Goal: Navigation & Orientation: Find specific page/section

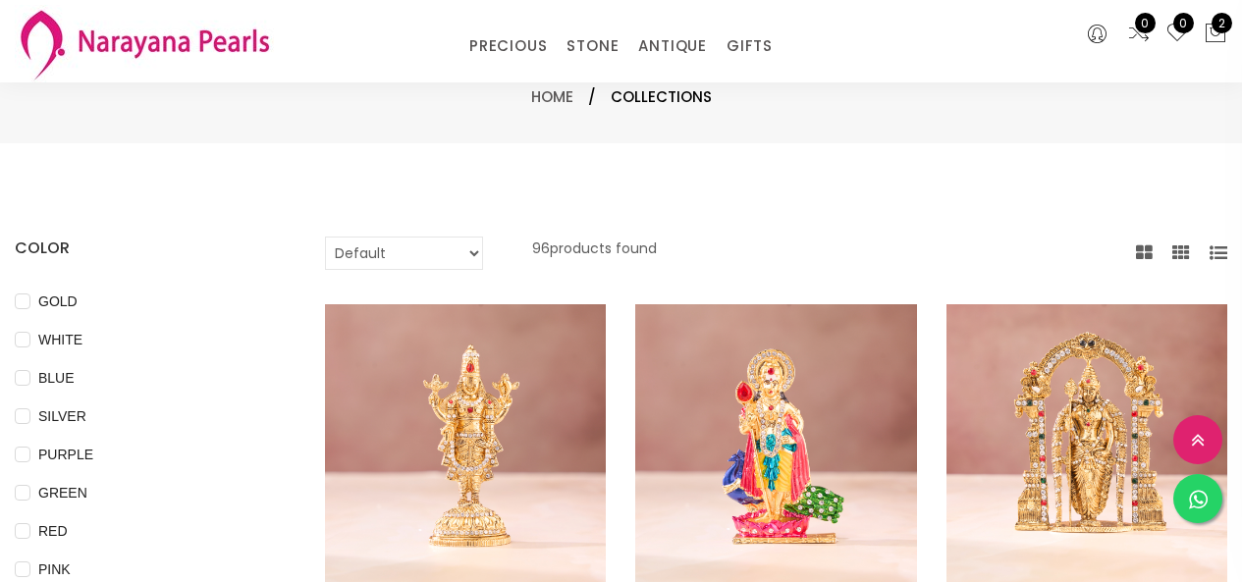
select select "INR"
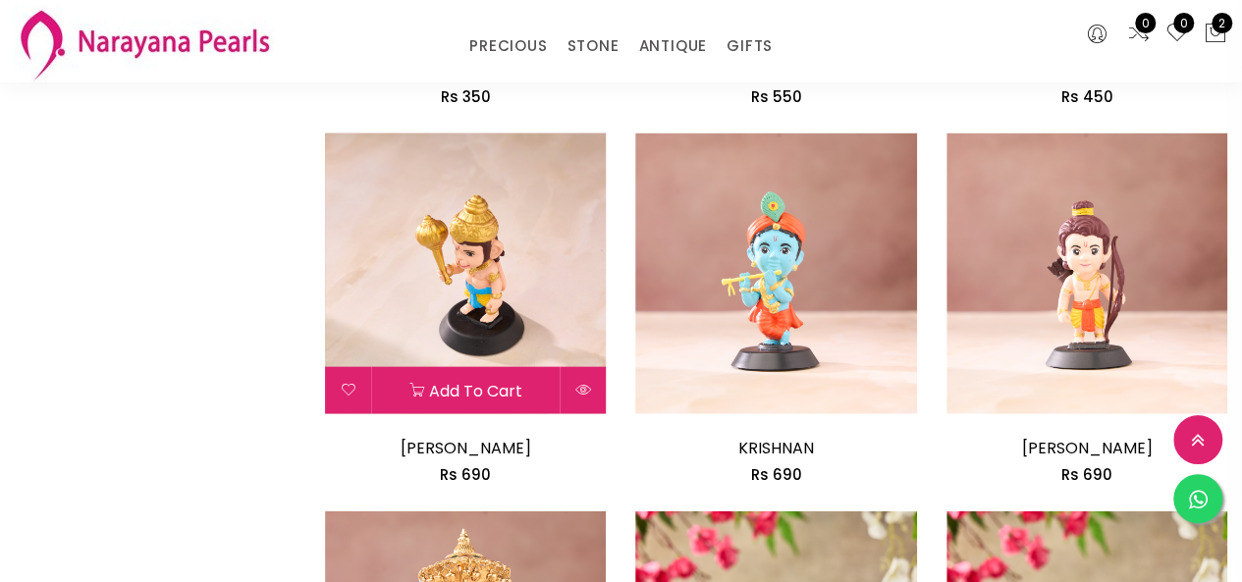
drag, startPoint x: 530, startPoint y: 44, endPoint x: 522, endPoint y: 184, distance: 139.7
click at [529, 42] on link "PRECIOUS" at bounding box center [508, 45] width 78 height 29
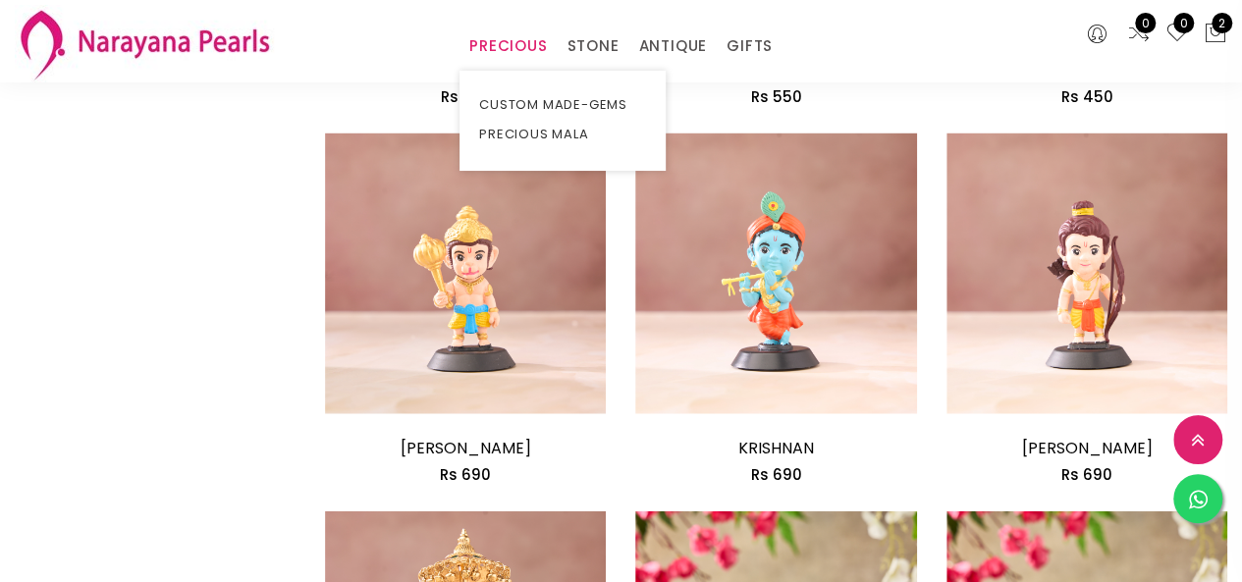
click at [516, 52] on link "PRECIOUS" at bounding box center [508, 45] width 78 height 29
click at [524, 95] on link "CUSTOM MADE-GEMS" at bounding box center [562, 104] width 167 height 29
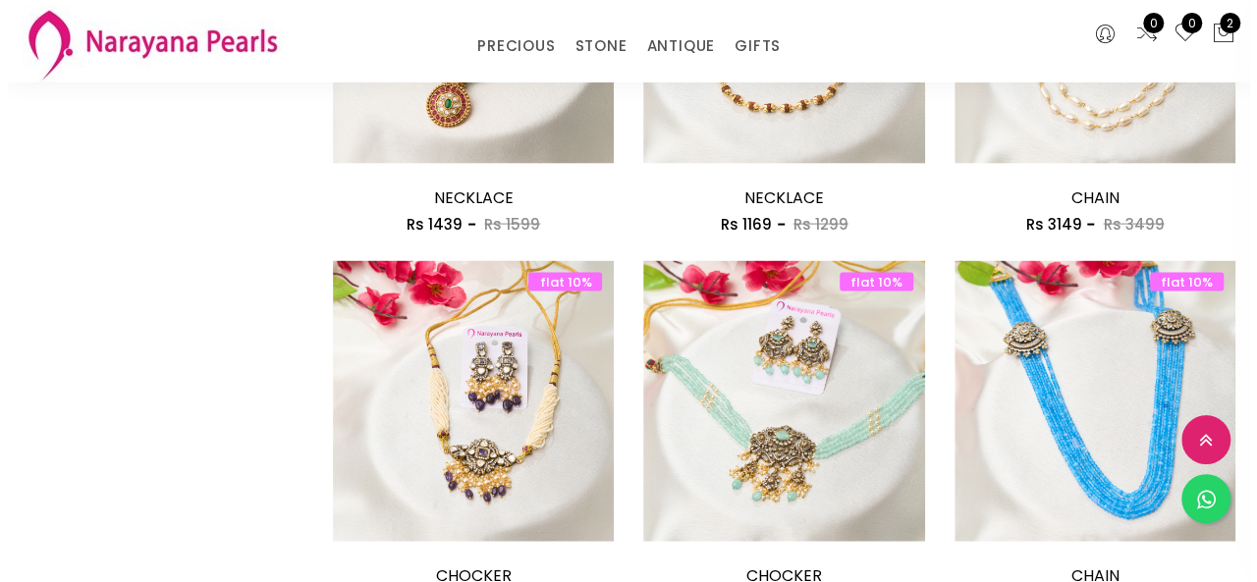
scroll to position [1964, 0]
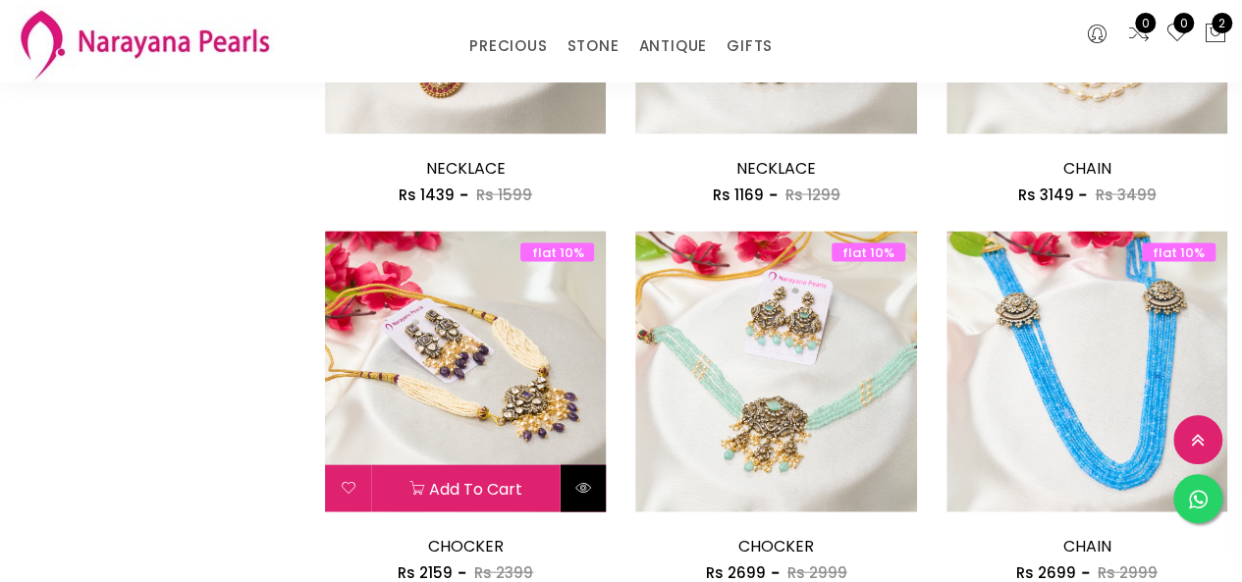
click at [575, 496] on icon at bounding box center [583, 488] width 16 height 16
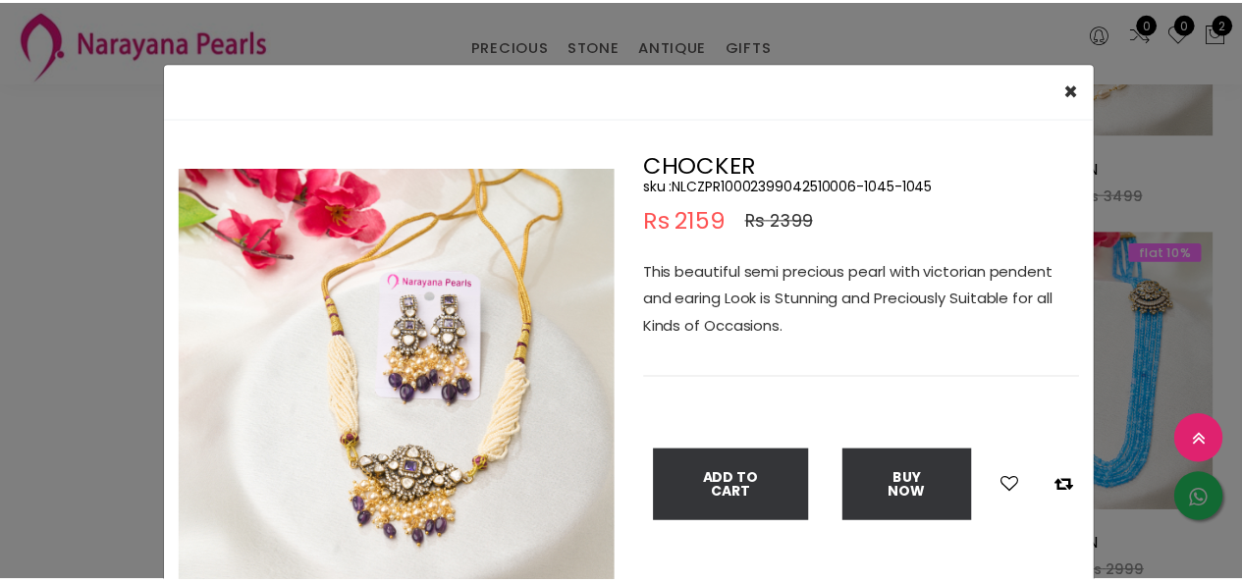
scroll to position [98, 0]
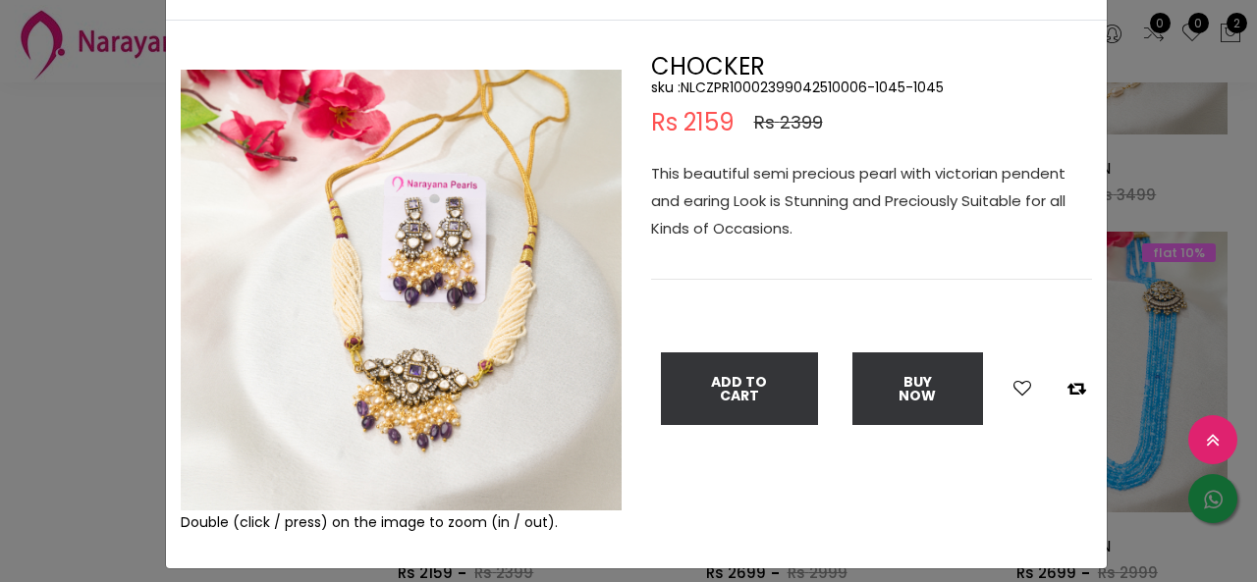
click at [127, 351] on div "× Close Double (click / press) on the image to zoom (in / out). CHOCKER sku : N…" at bounding box center [628, 291] width 1257 height 582
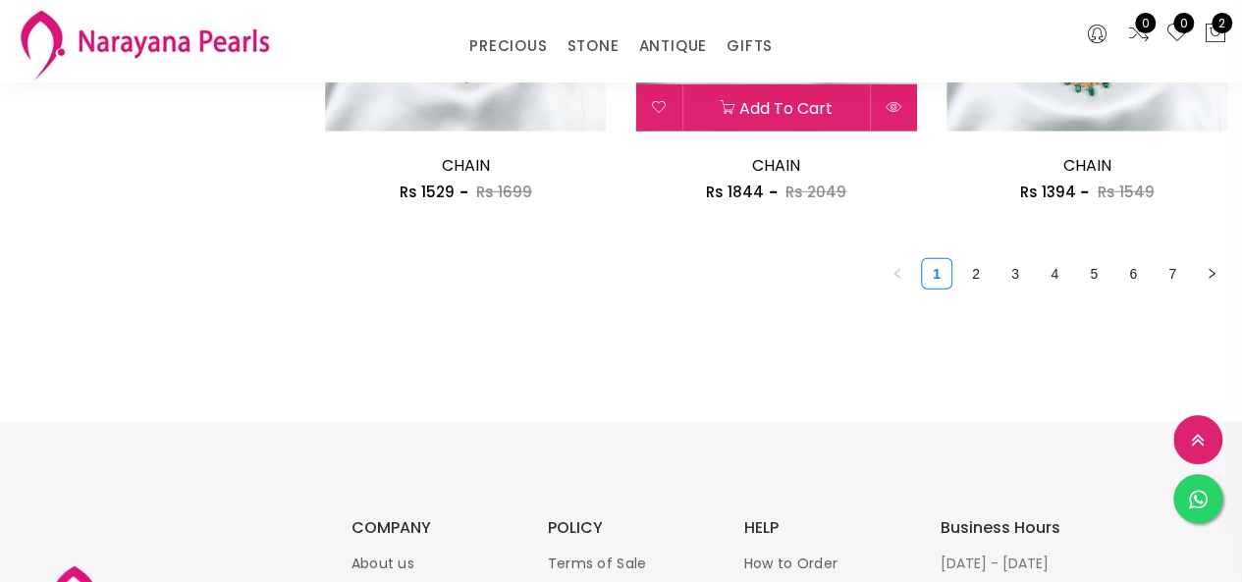
scroll to position [2749, 0]
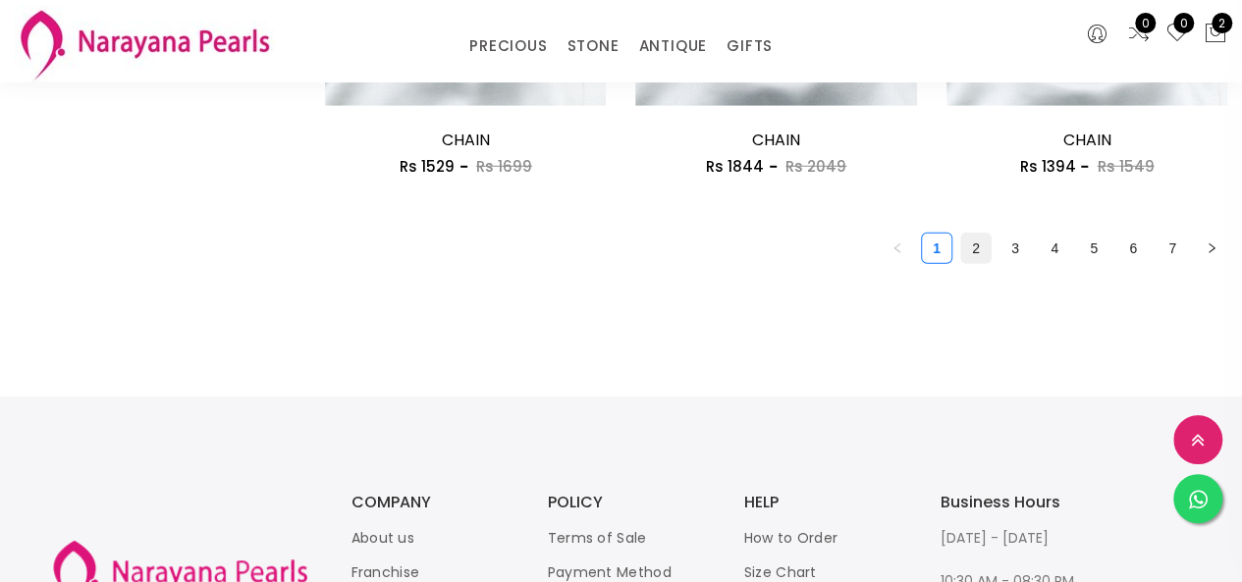
click at [970, 258] on link "2" at bounding box center [975, 248] width 29 height 29
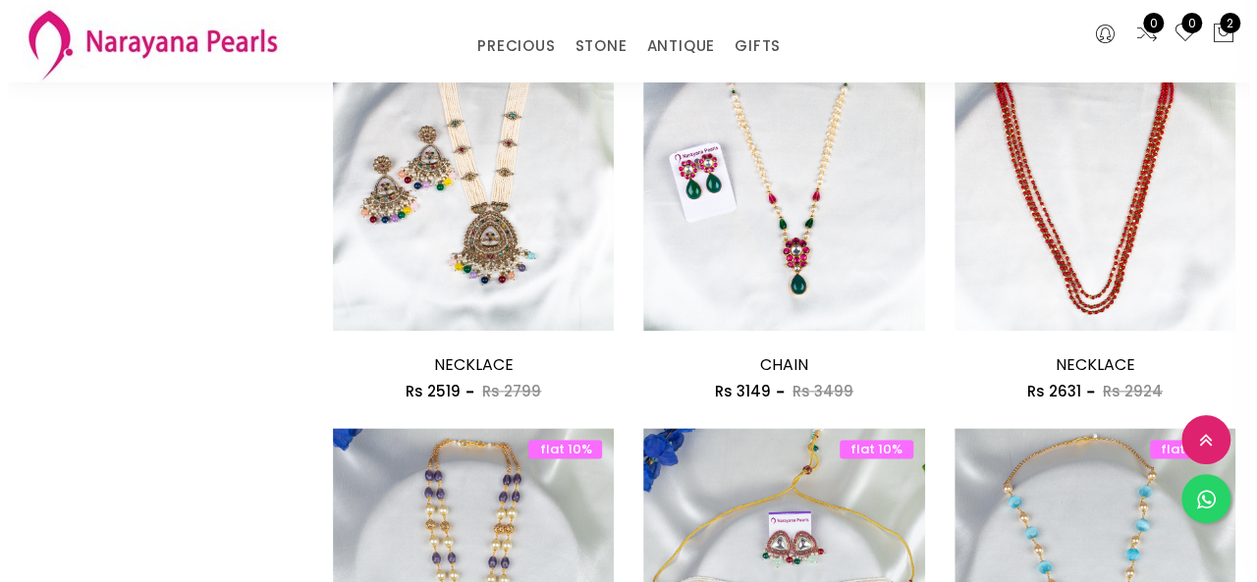
scroll to position [1276, 0]
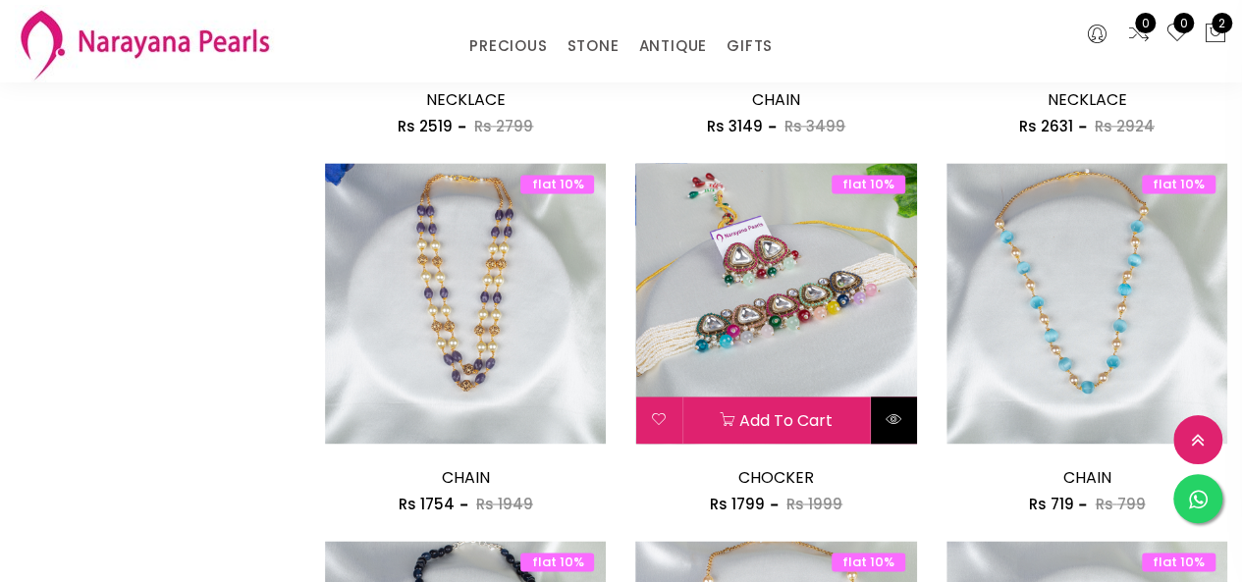
click at [897, 419] on icon at bounding box center [894, 419] width 16 height 16
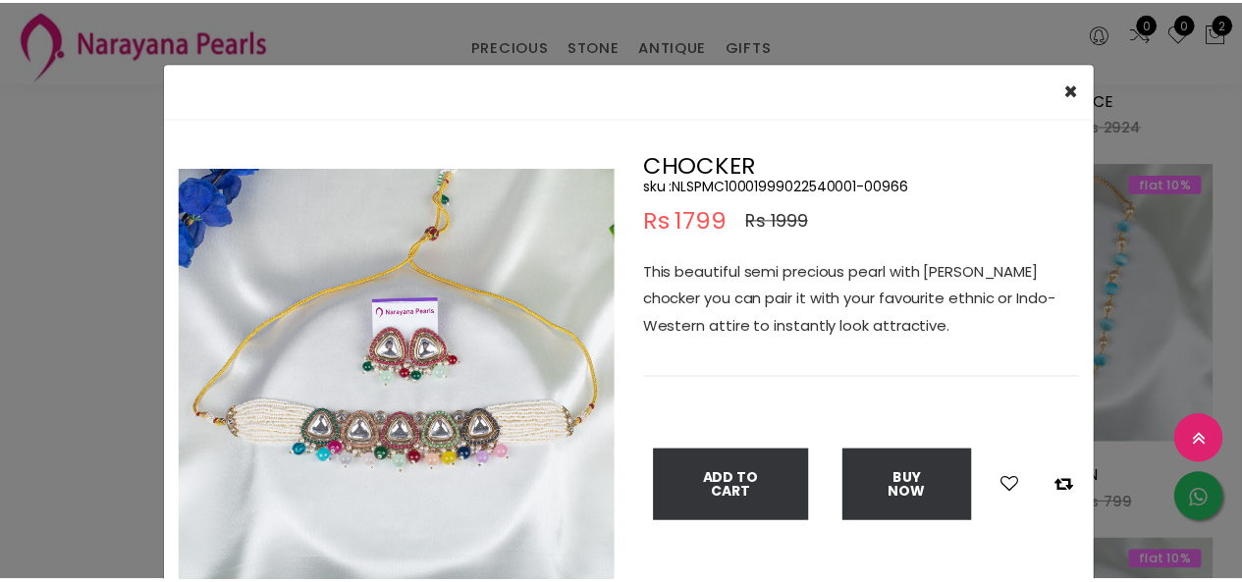
scroll to position [98, 0]
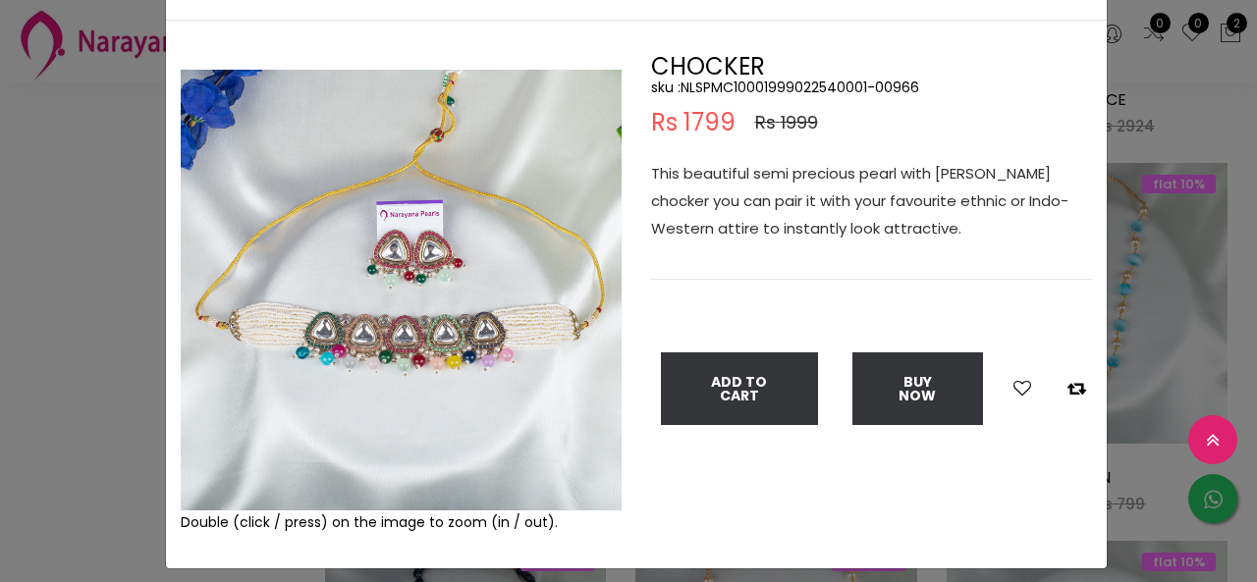
click at [108, 307] on div "× Close Double (click / press) on the image to zoom (in / out). CHOCKER sku : N…" at bounding box center [628, 291] width 1257 height 582
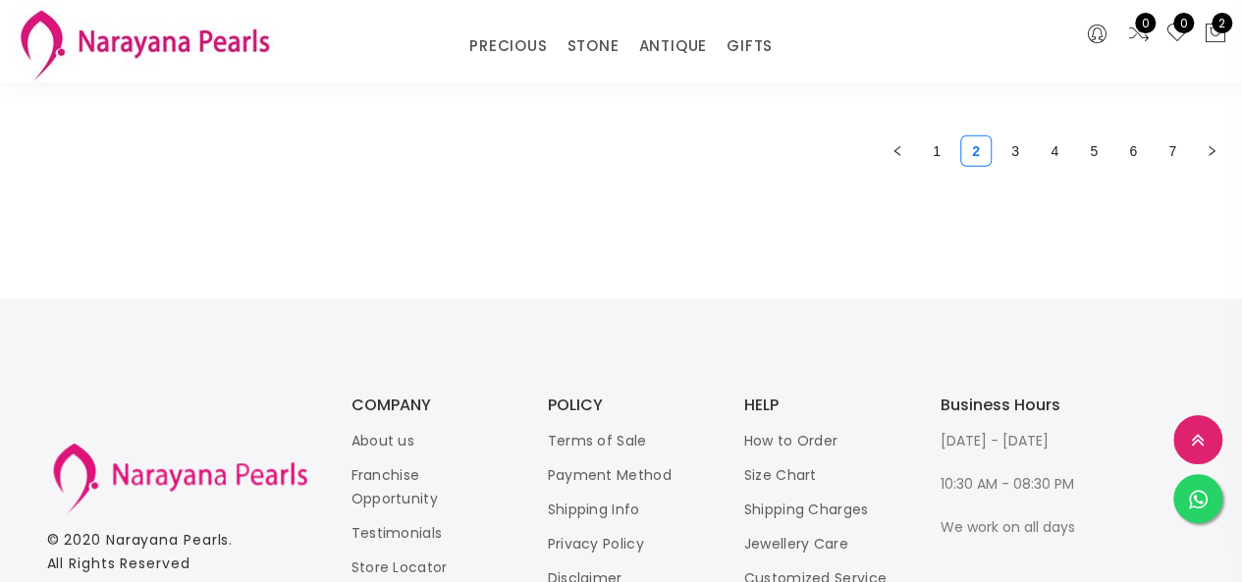
scroll to position [2847, 0]
click at [1007, 154] on link "3" at bounding box center [1015, 150] width 29 height 29
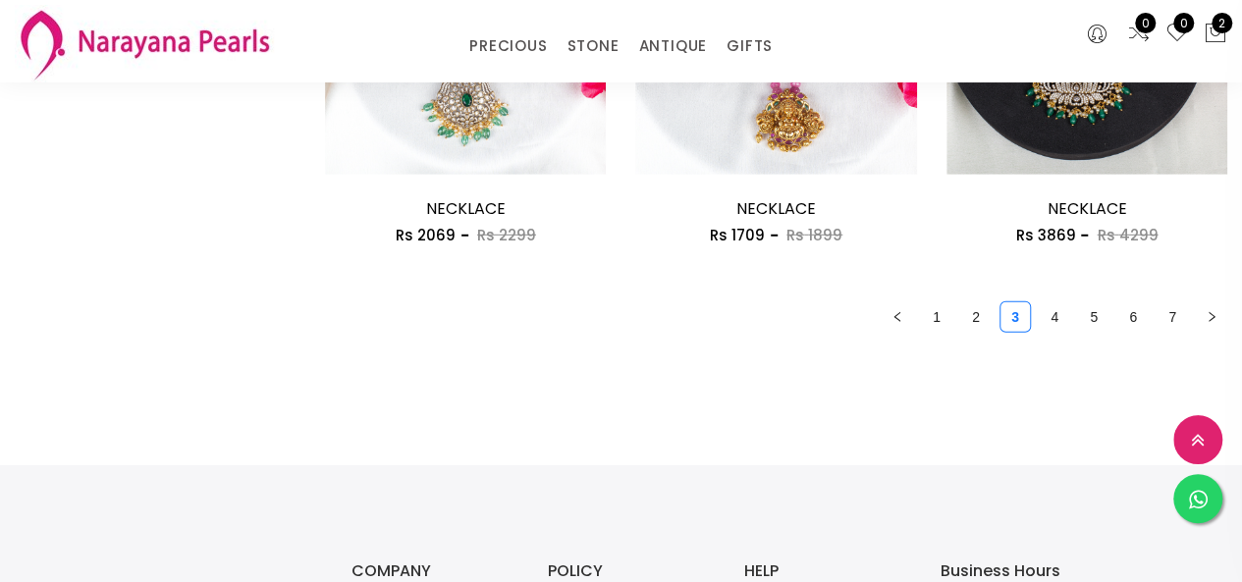
scroll to position [2749, 0]
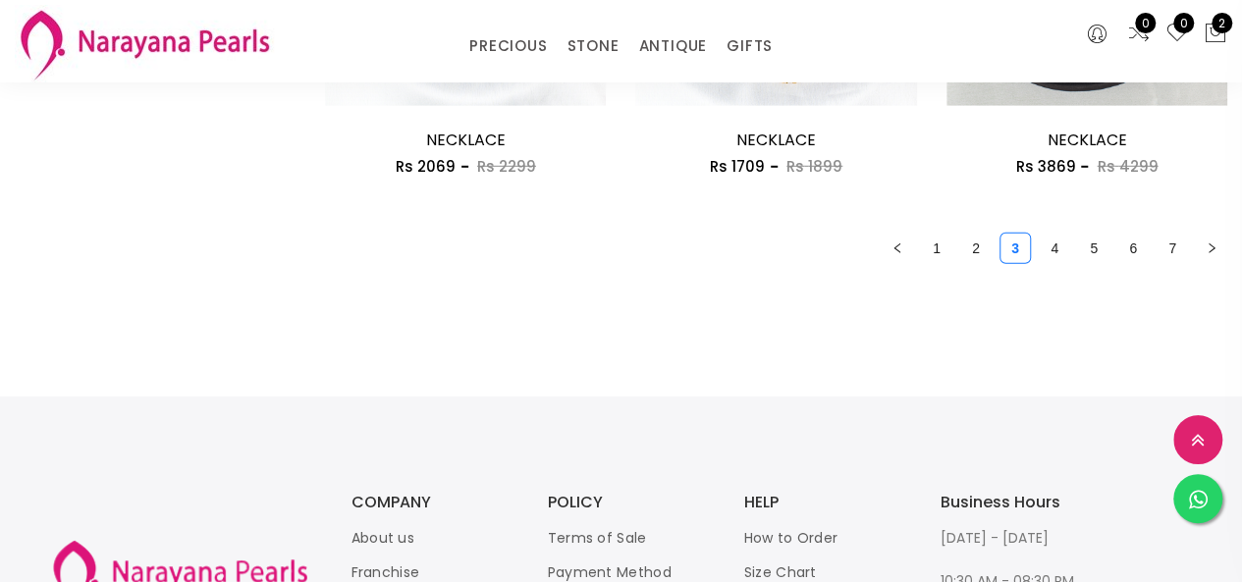
click at [1050, 244] on link "4" at bounding box center [1054, 248] width 29 height 29
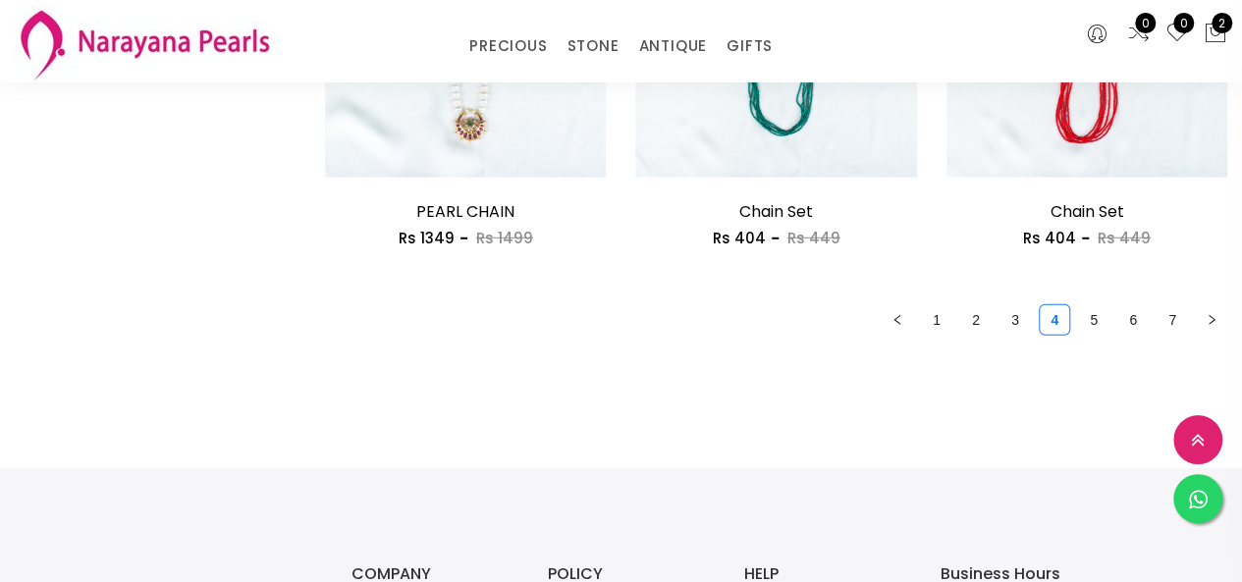
scroll to position [2749, 0]
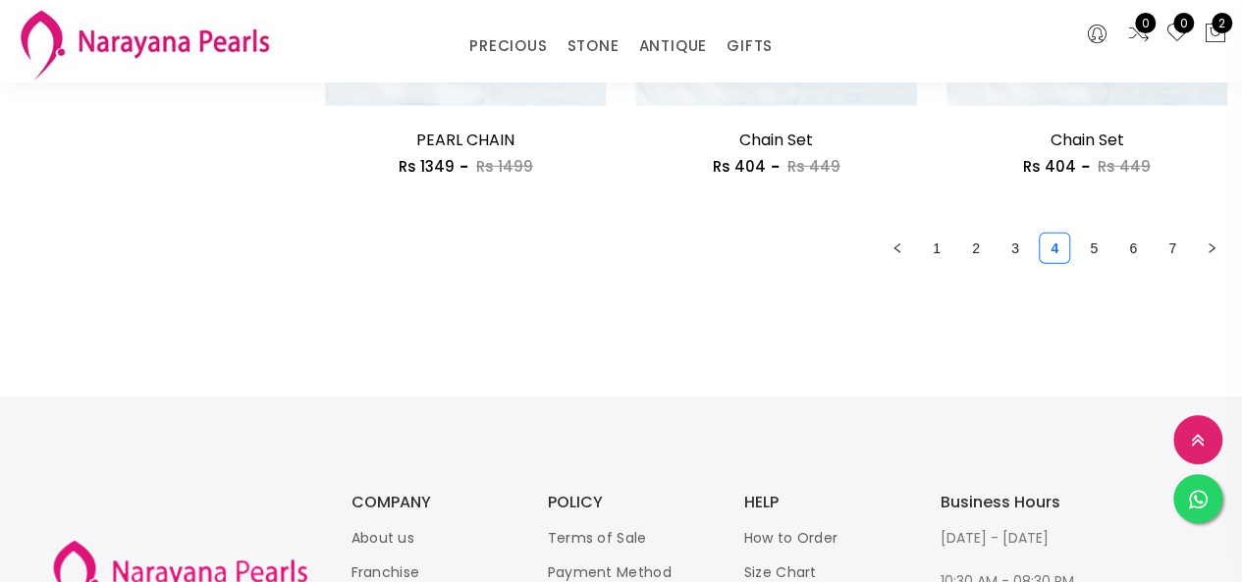
click at [1083, 241] on link "5" at bounding box center [1093, 248] width 29 height 29
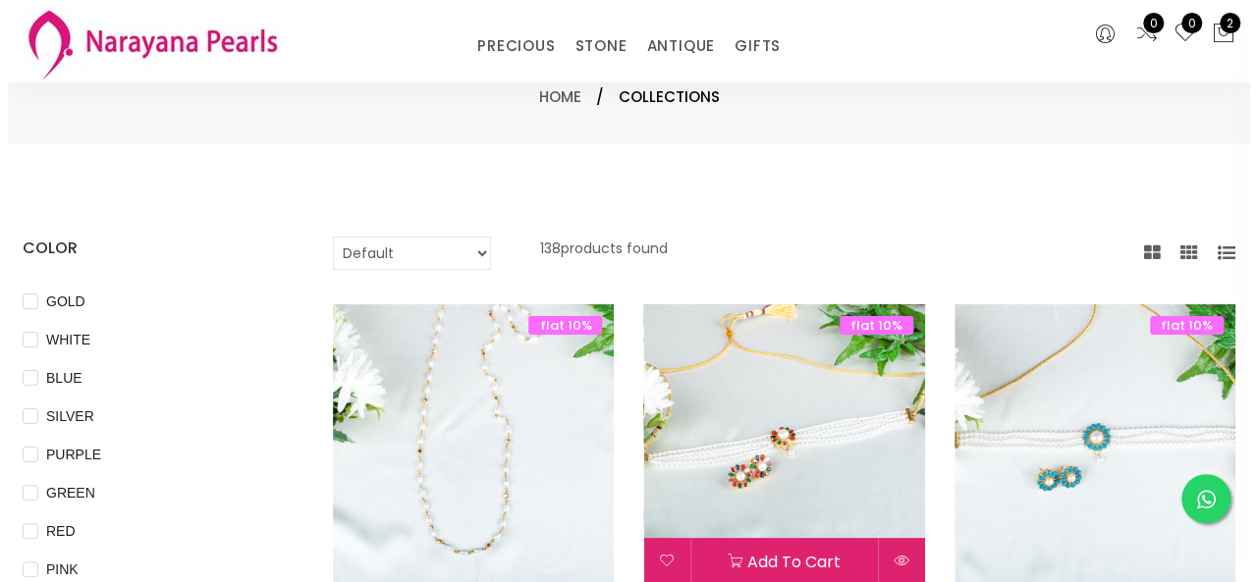
scroll to position [196, 0]
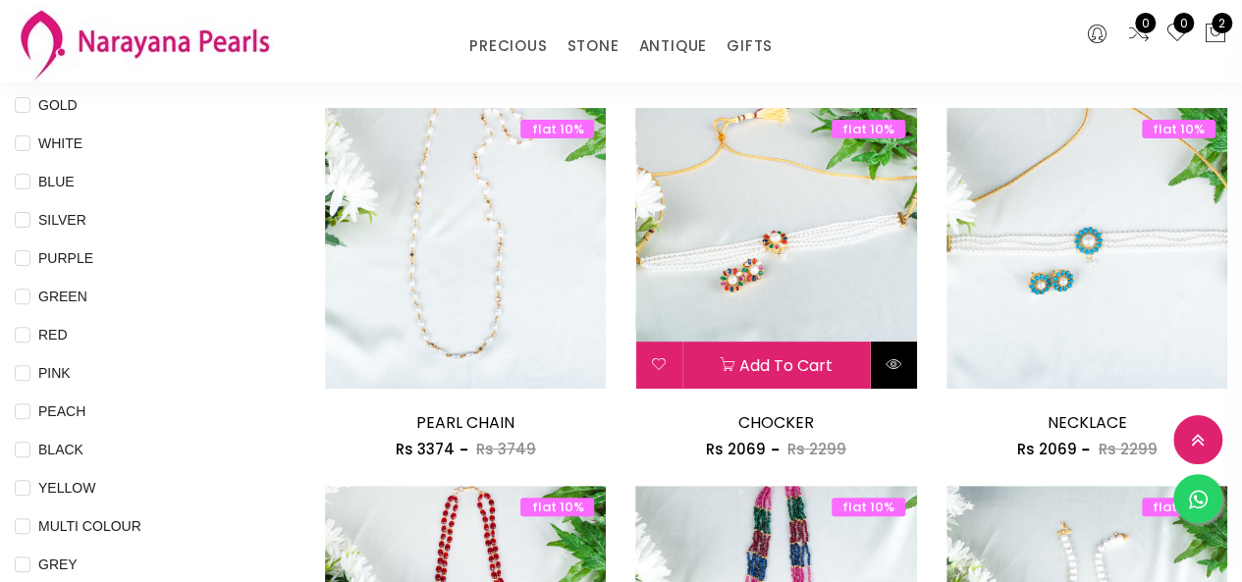
click at [883, 366] on button at bounding box center [894, 365] width 46 height 47
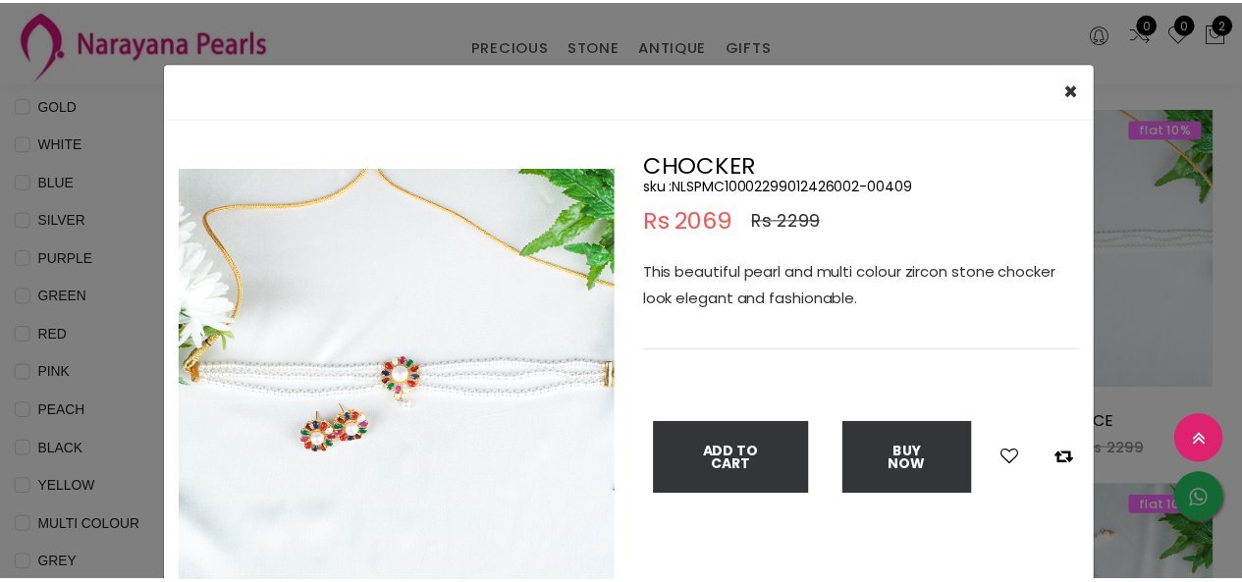
scroll to position [98, 0]
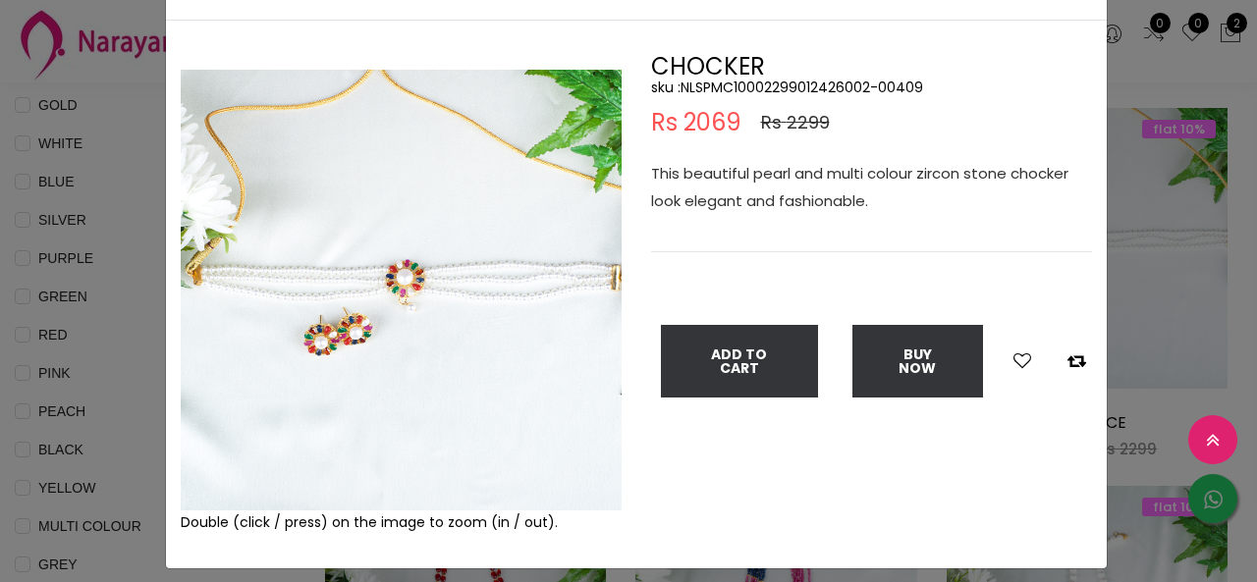
click at [141, 255] on div "× Close Double (click / press) on the image to zoom (in / out). CHOCKER sku : N…" at bounding box center [628, 291] width 1257 height 582
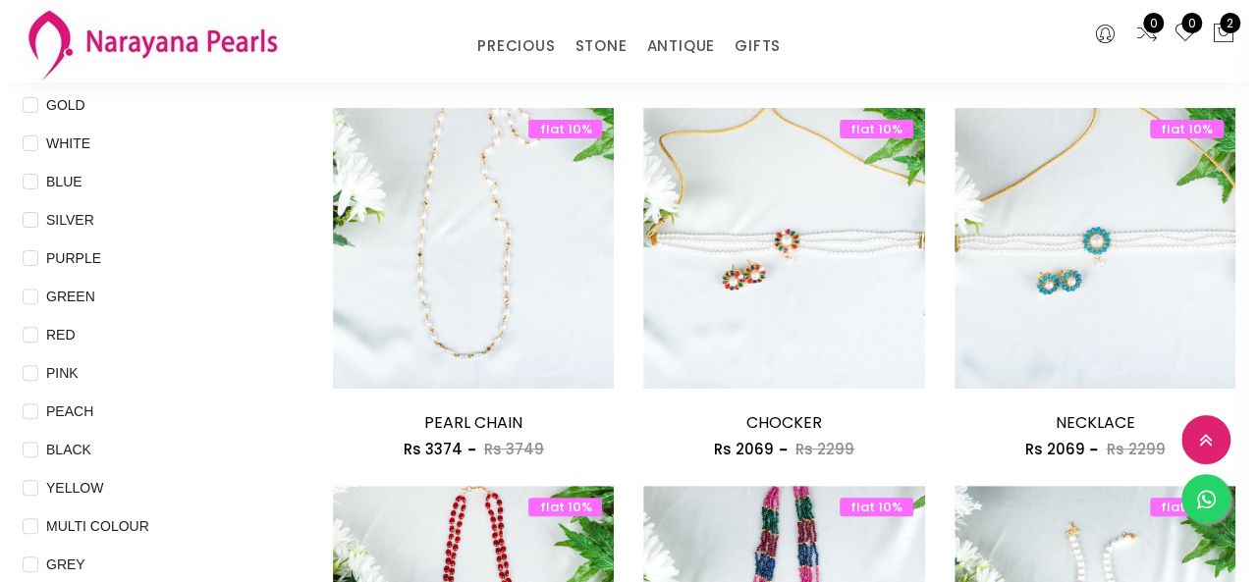
scroll to position [295, 0]
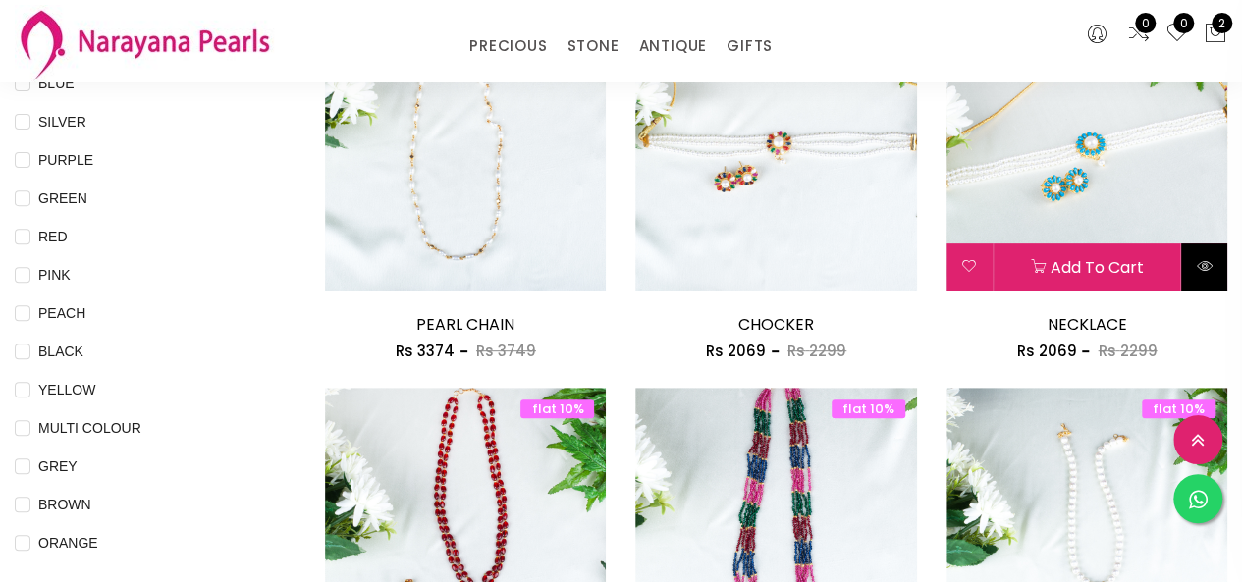
click at [1204, 254] on button at bounding box center [1204, 267] width 46 height 47
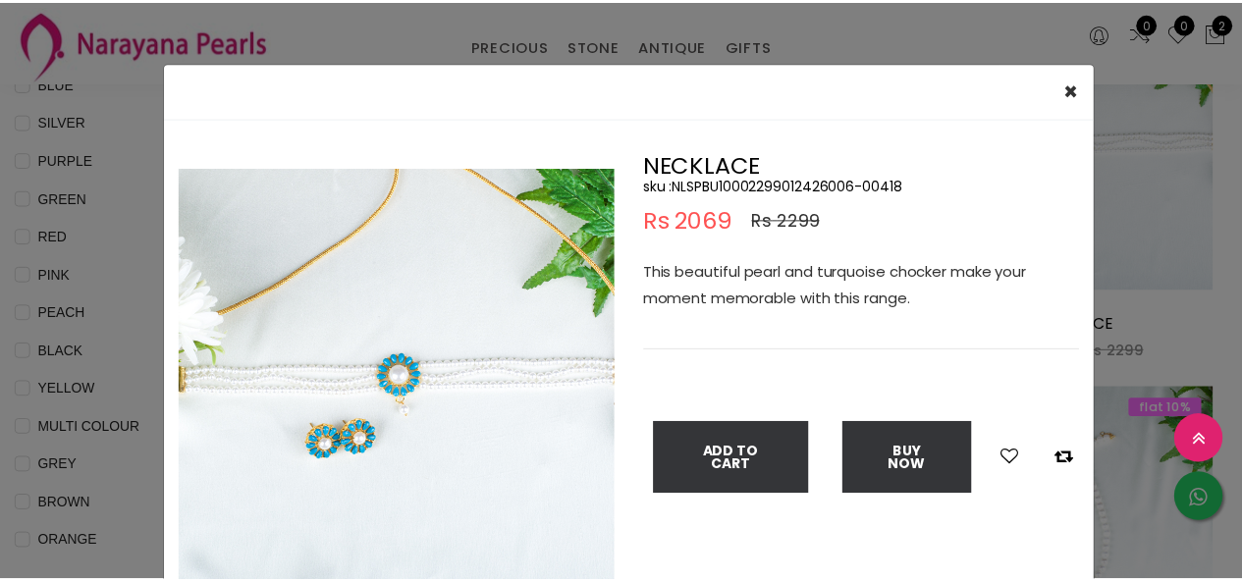
scroll to position [98, 0]
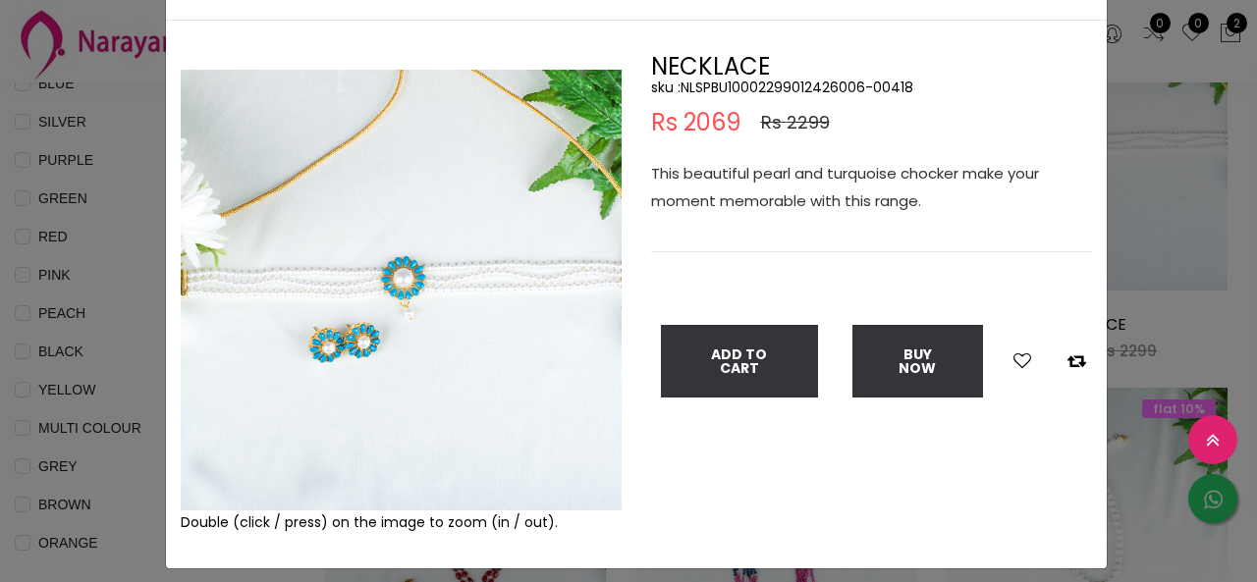
click at [147, 315] on div "× Close Double (click / press) on the image to zoom (in / out). NECKLACE sku : …" at bounding box center [628, 291] width 1257 height 582
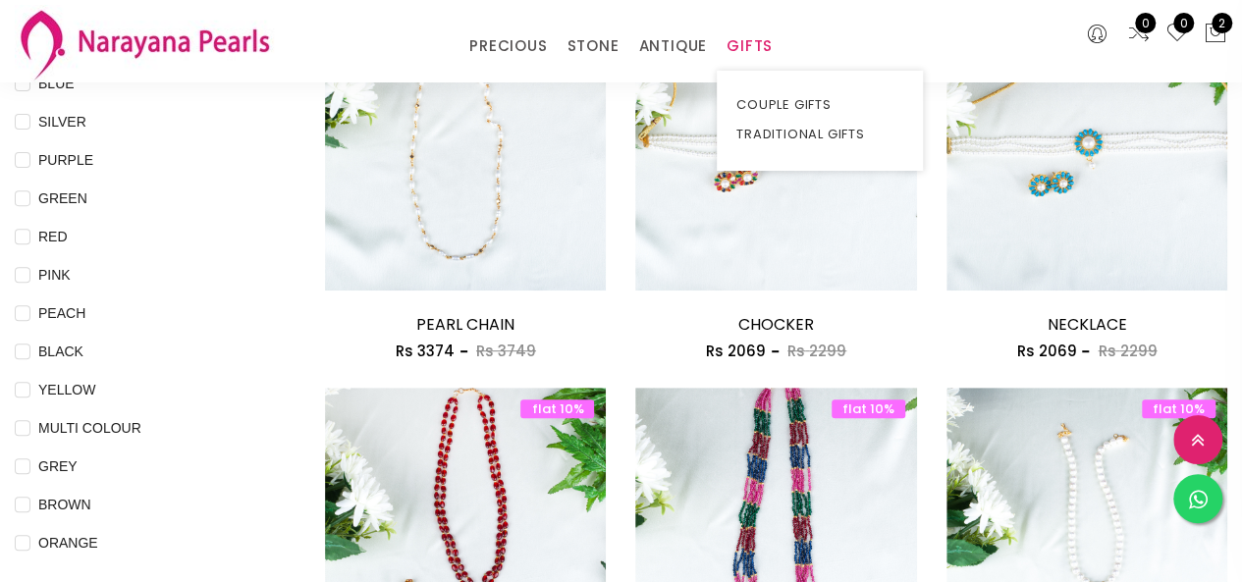
click at [746, 45] on link "GIFTS" at bounding box center [750, 45] width 46 height 29
click at [746, 93] on link "COUPLE GIFTS" at bounding box center [819, 104] width 167 height 29
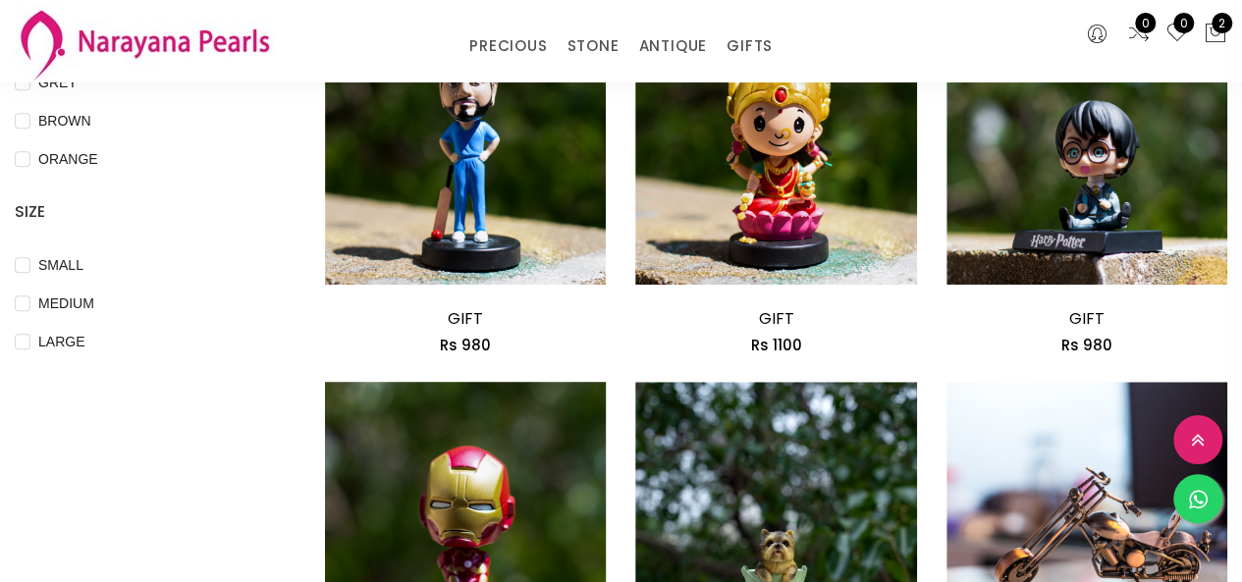
scroll to position [687, 0]
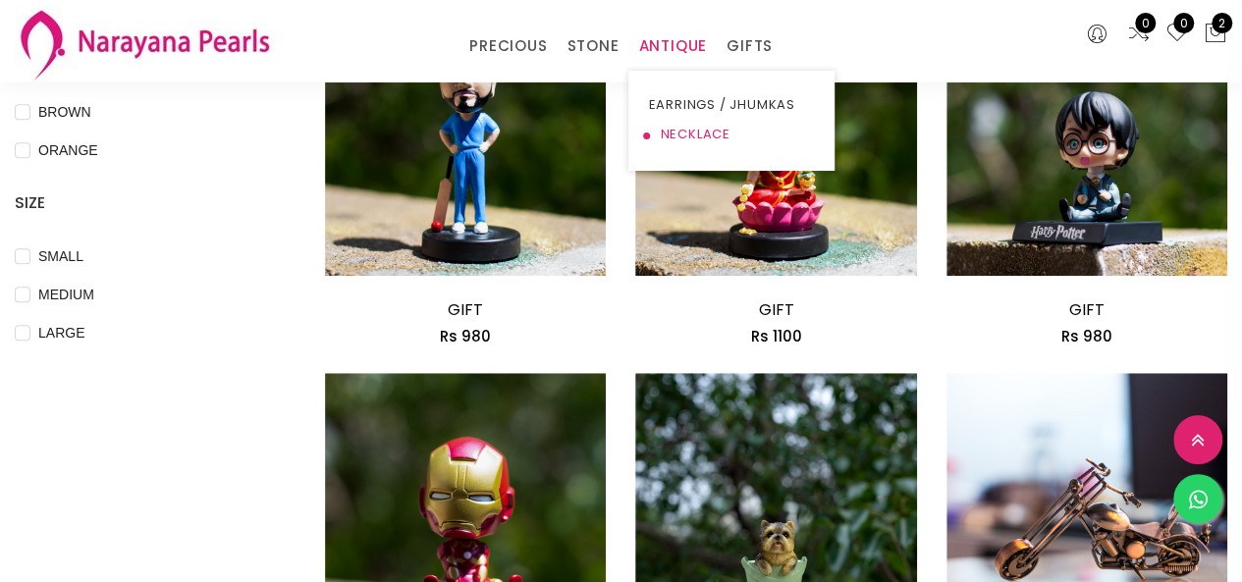
click at [660, 129] on link "NECKLACE" at bounding box center [731, 134] width 167 height 29
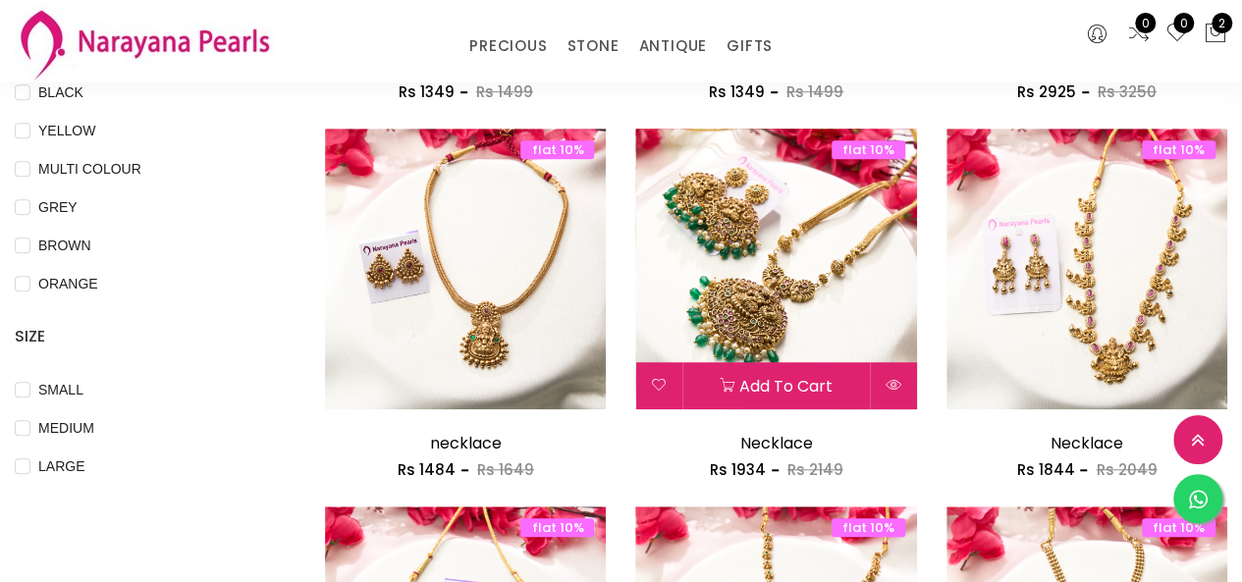
scroll to position [589, 0]
